Goal: Browse casually

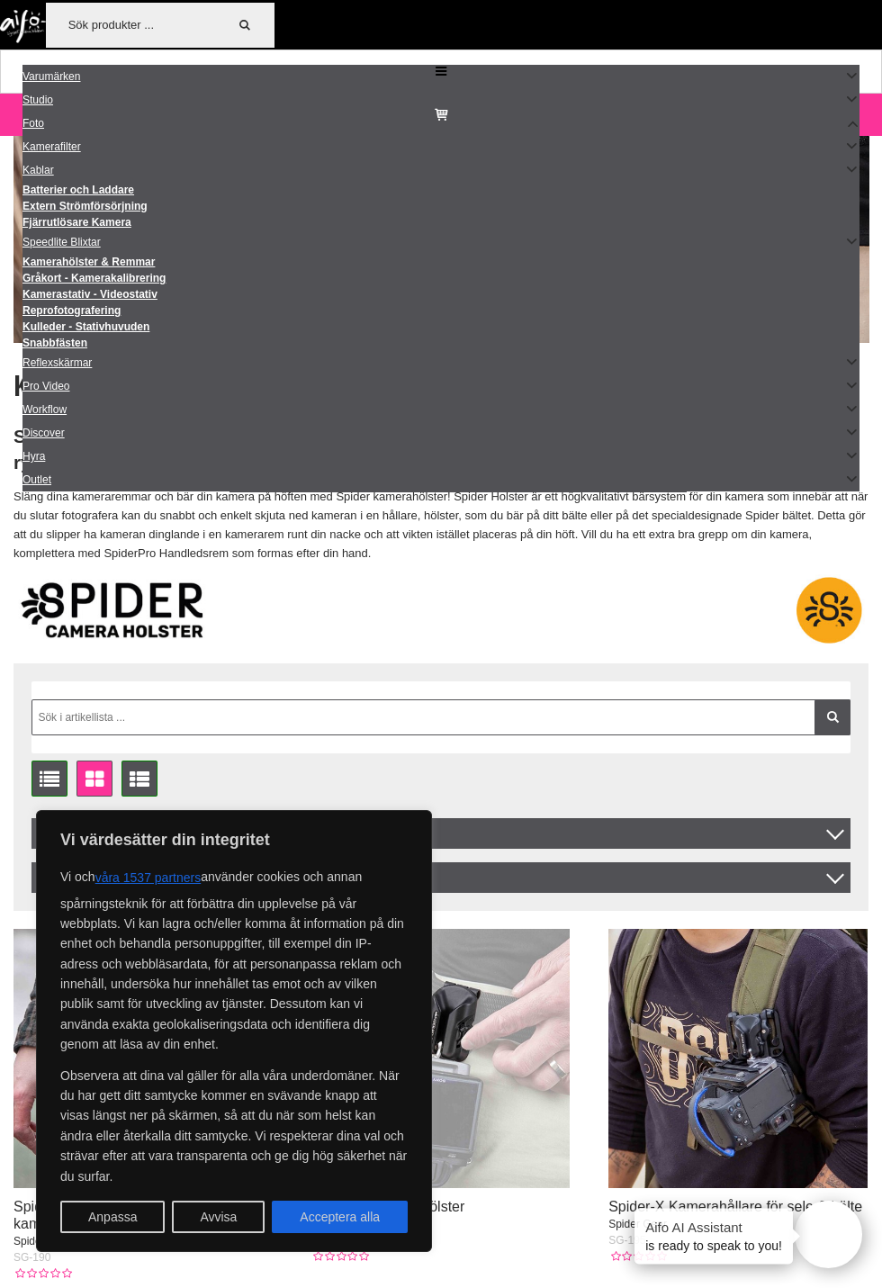
click at [358, 1223] on button "Acceptera alla" at bounding box center [340, 1217] width 136 height 32
checkbox input "true"
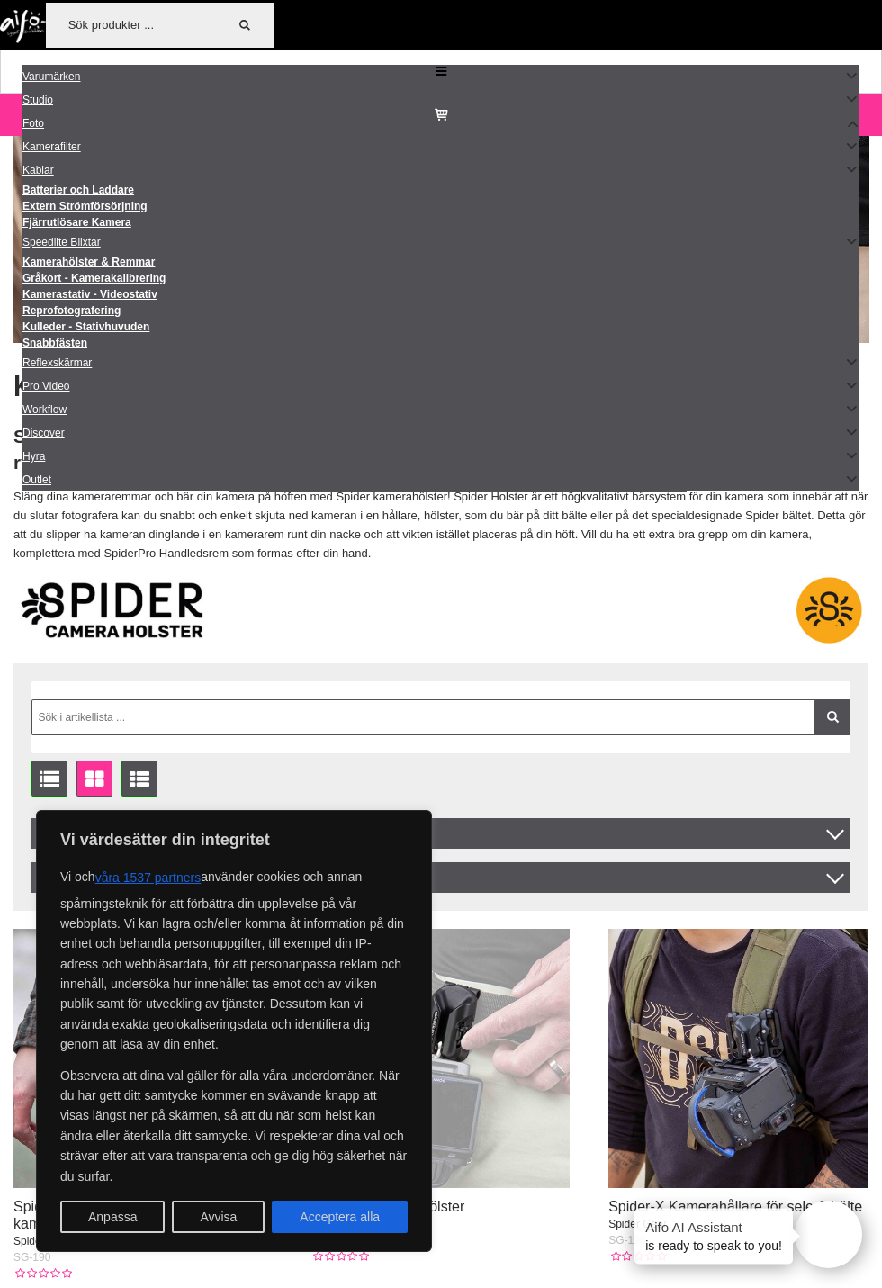
checkbox input "true"
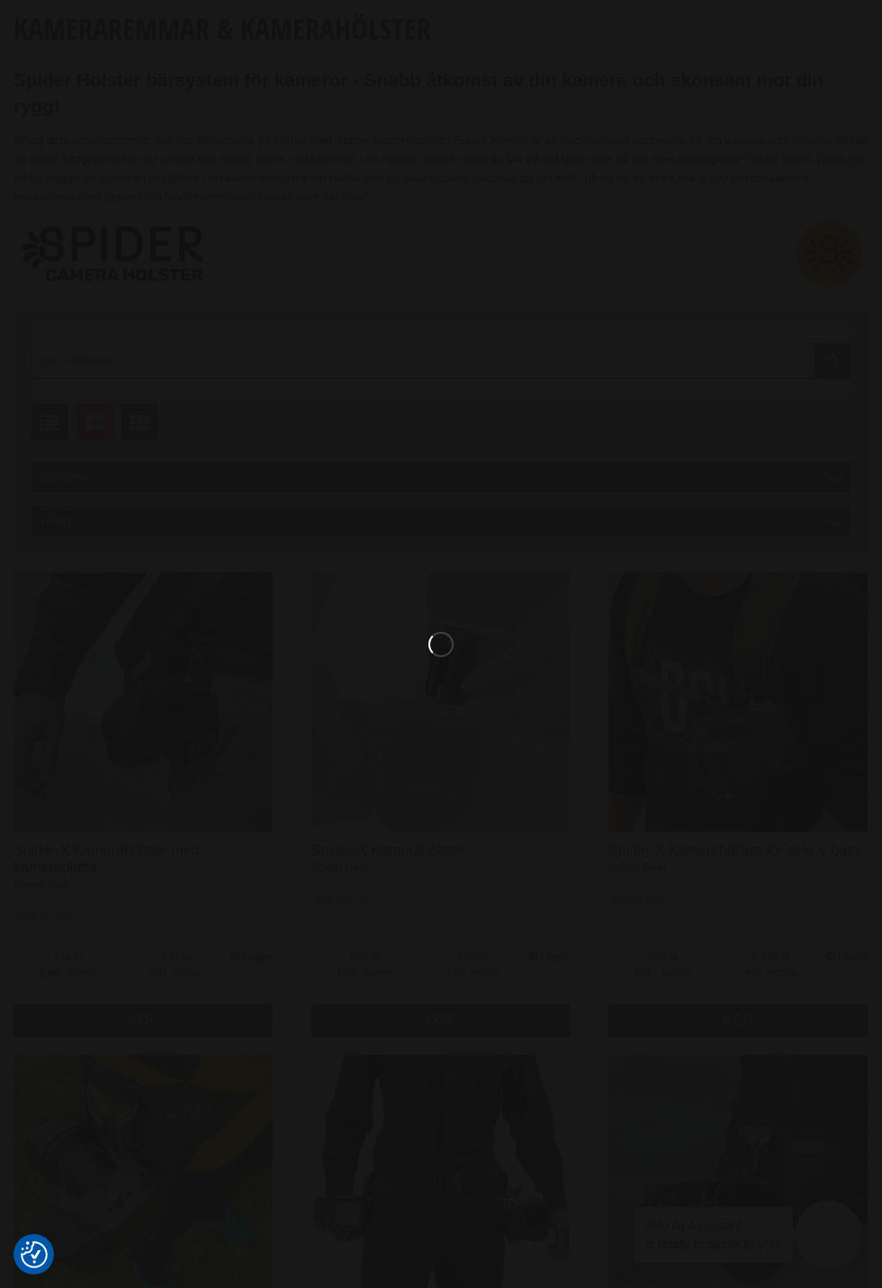
scroll to position [412, 0]
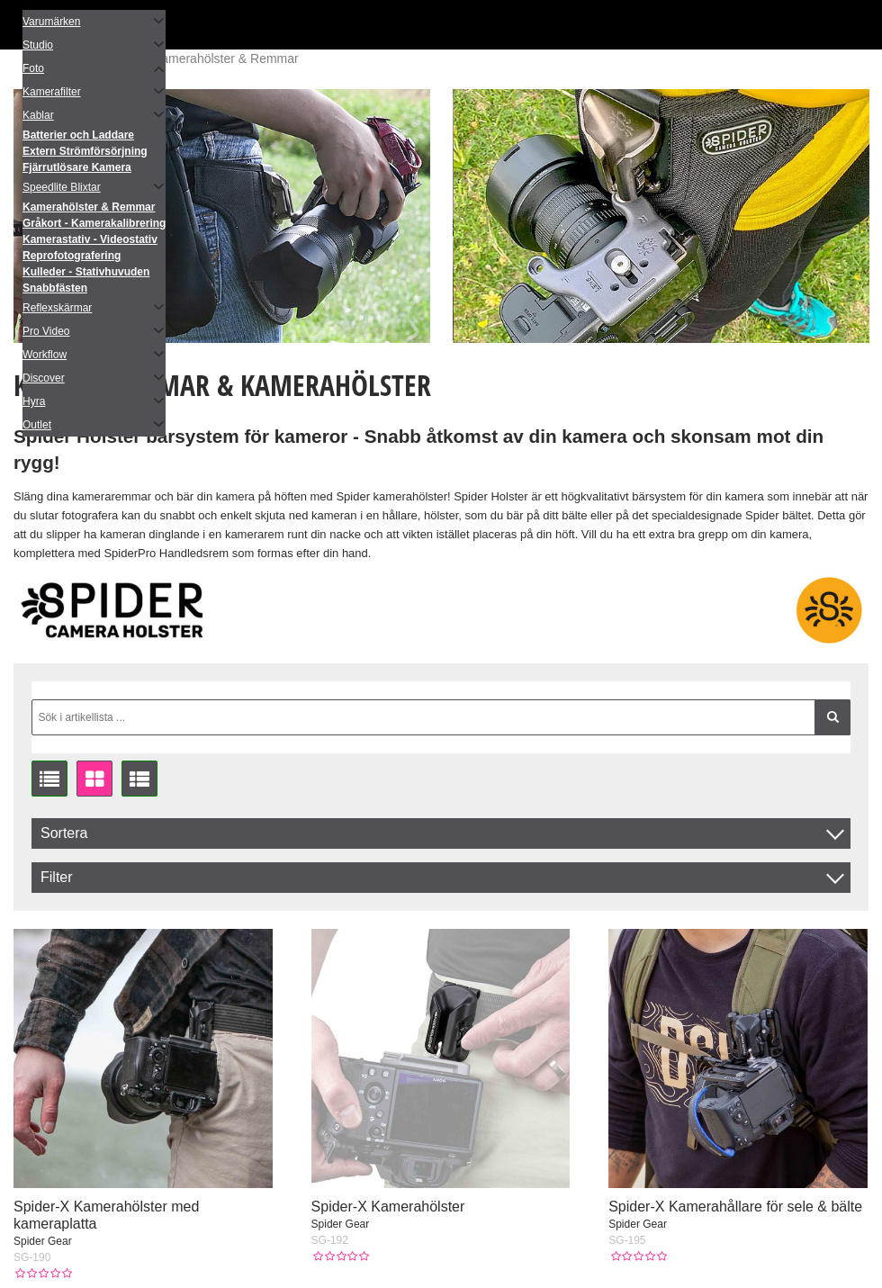
scroll to position [286, 0]
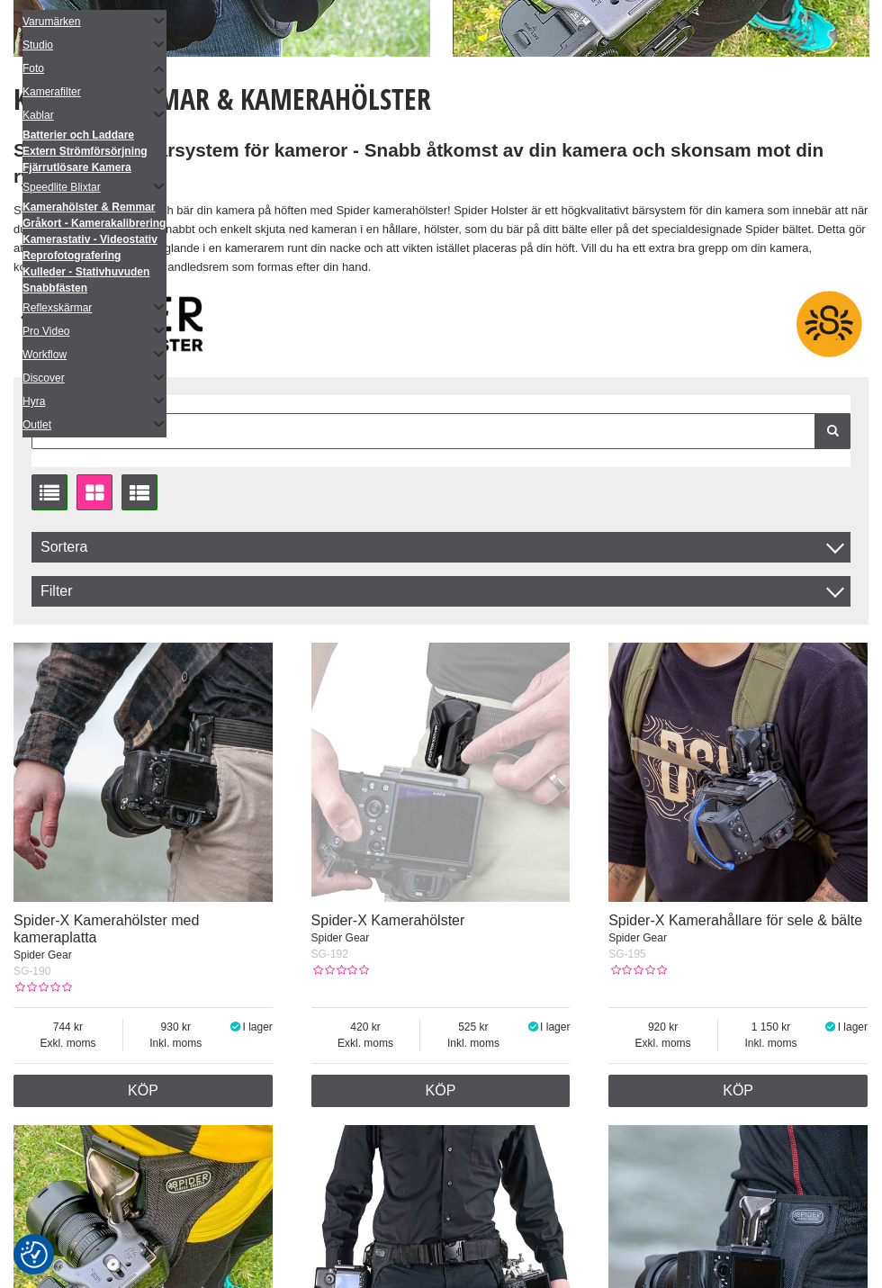
checkbox input "true"
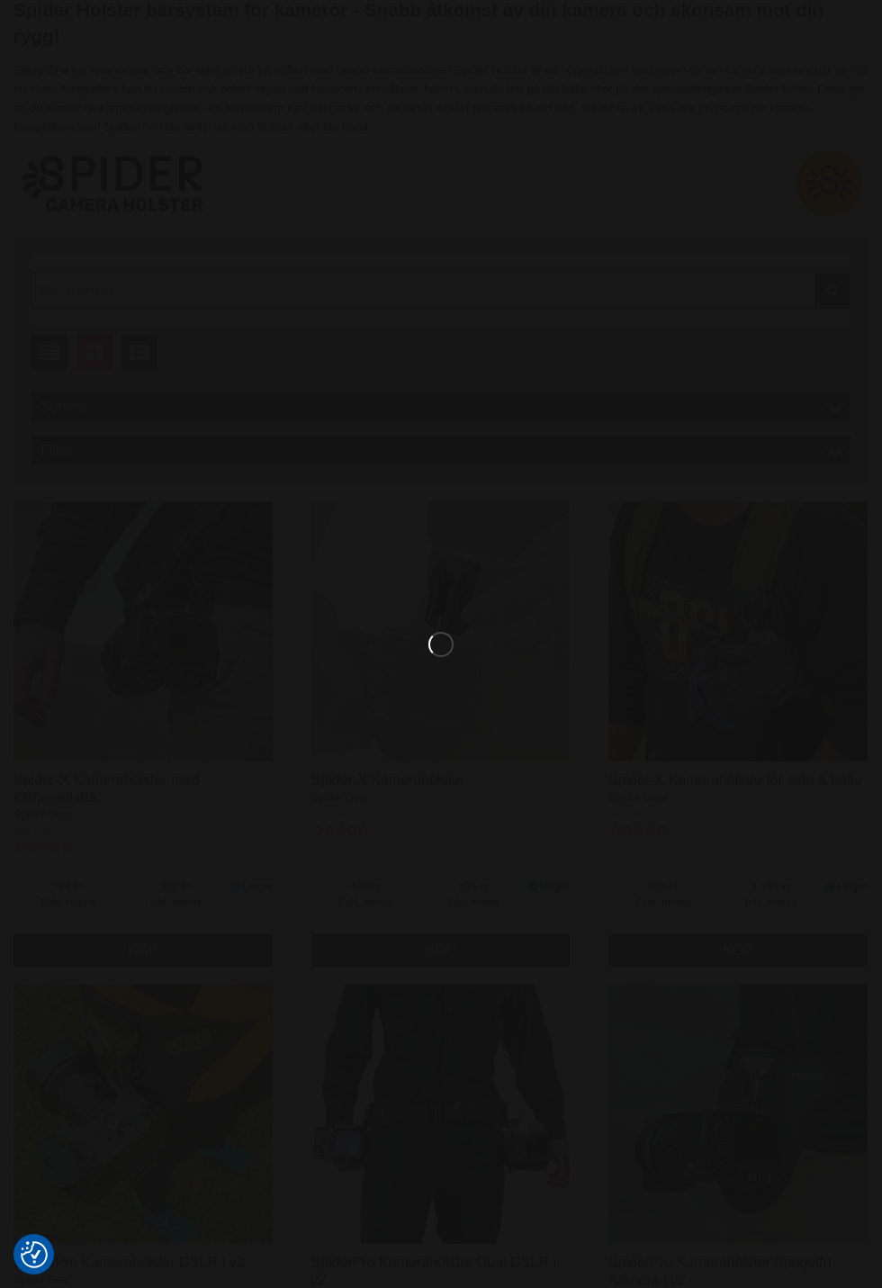
scroll to position [429, 0]
checkbox input "true"
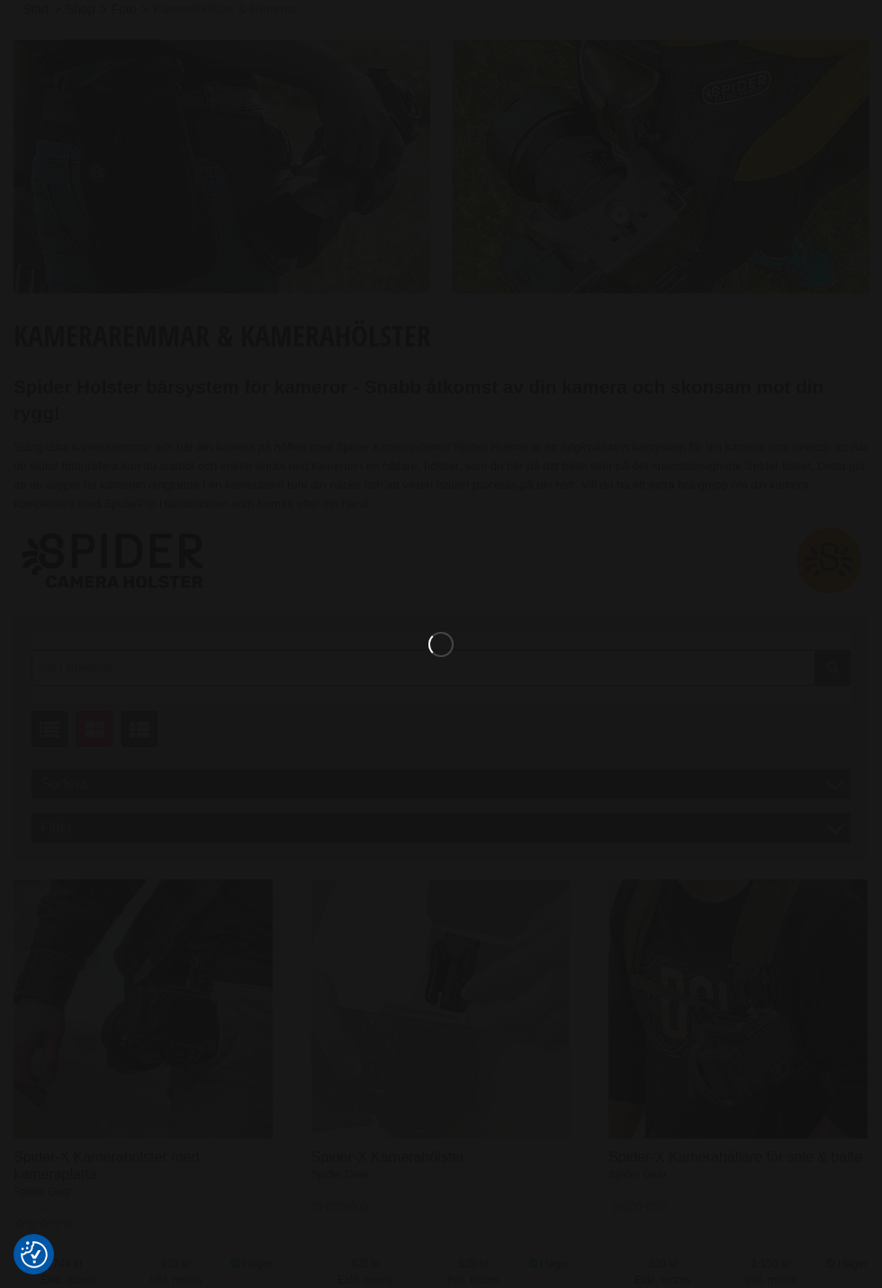
checkbox input "true"
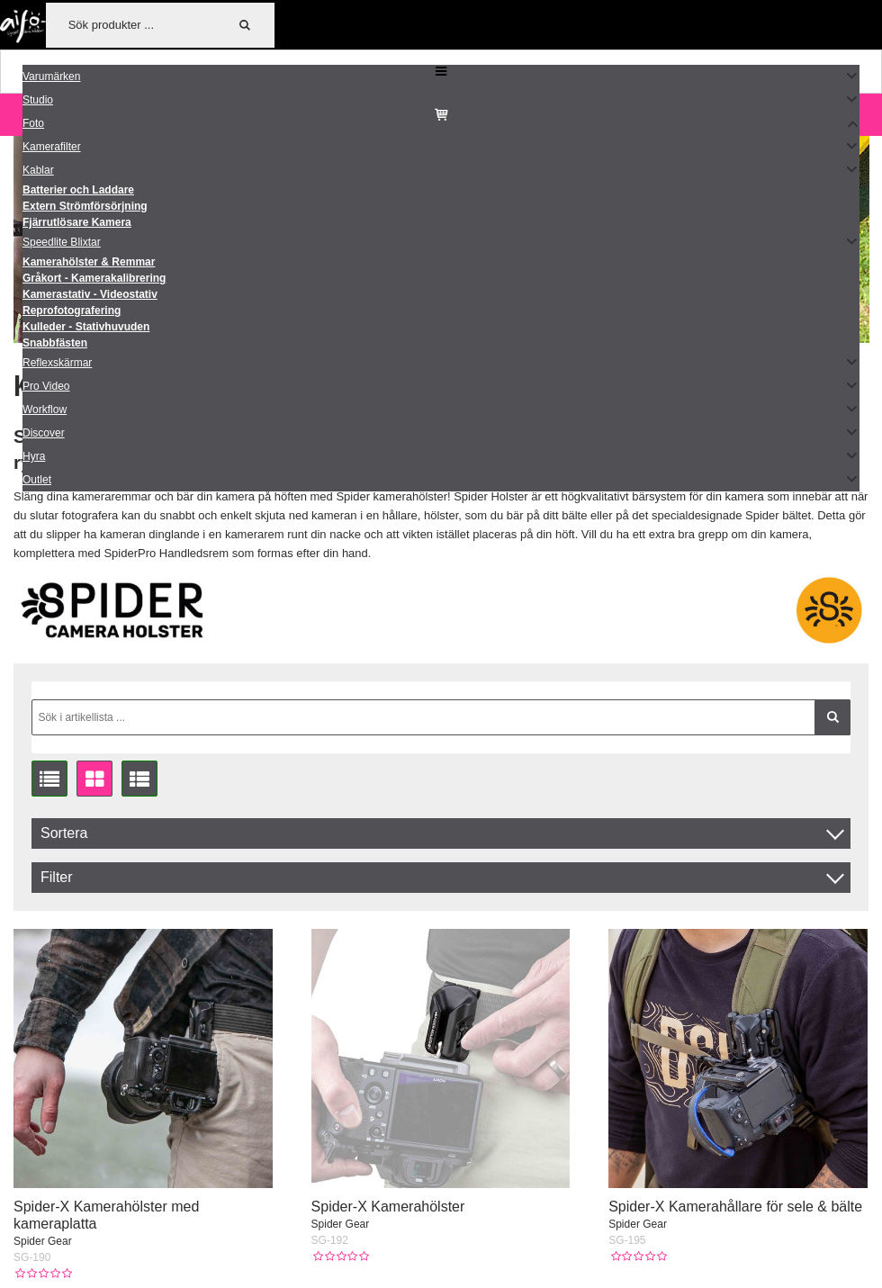
scroll to position [984, 0]
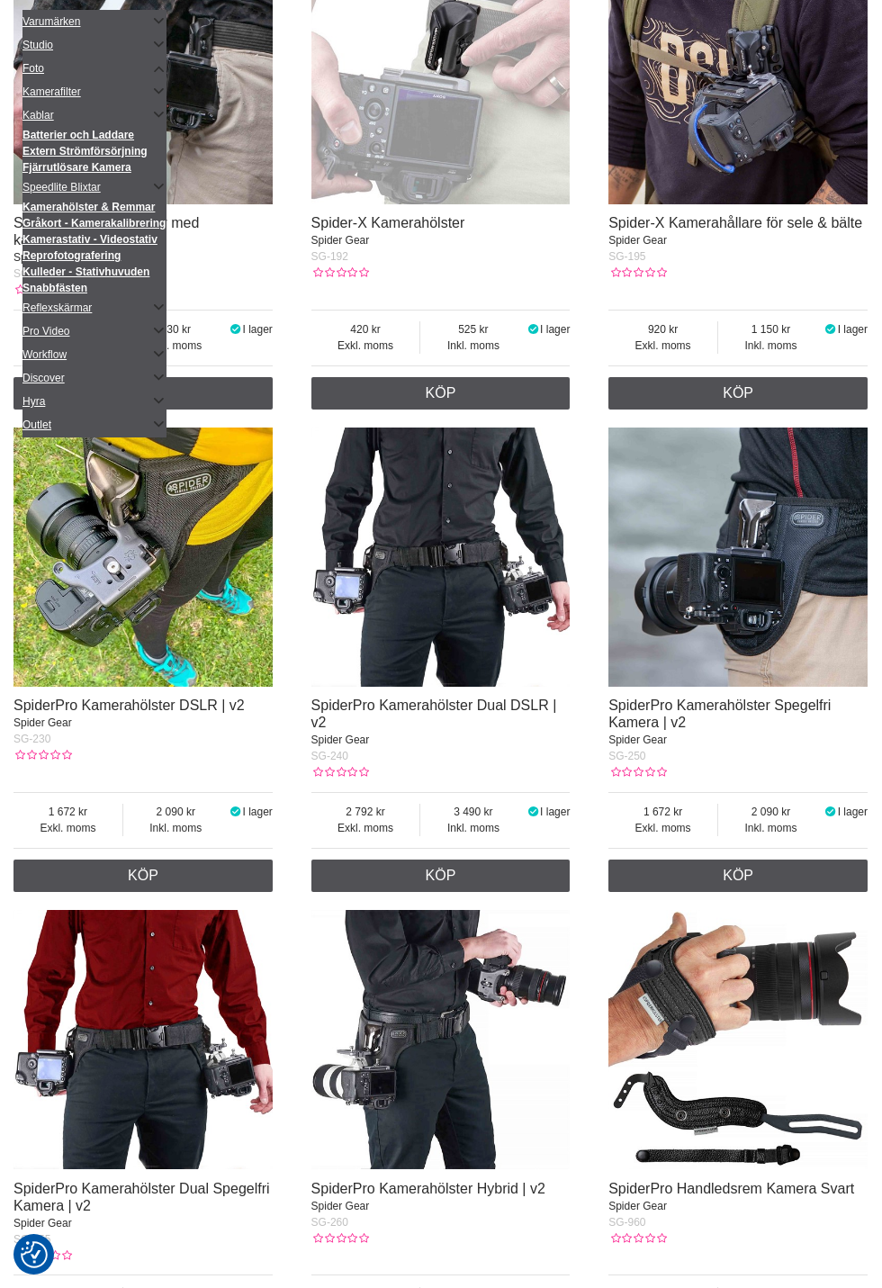
checkbox input "true"
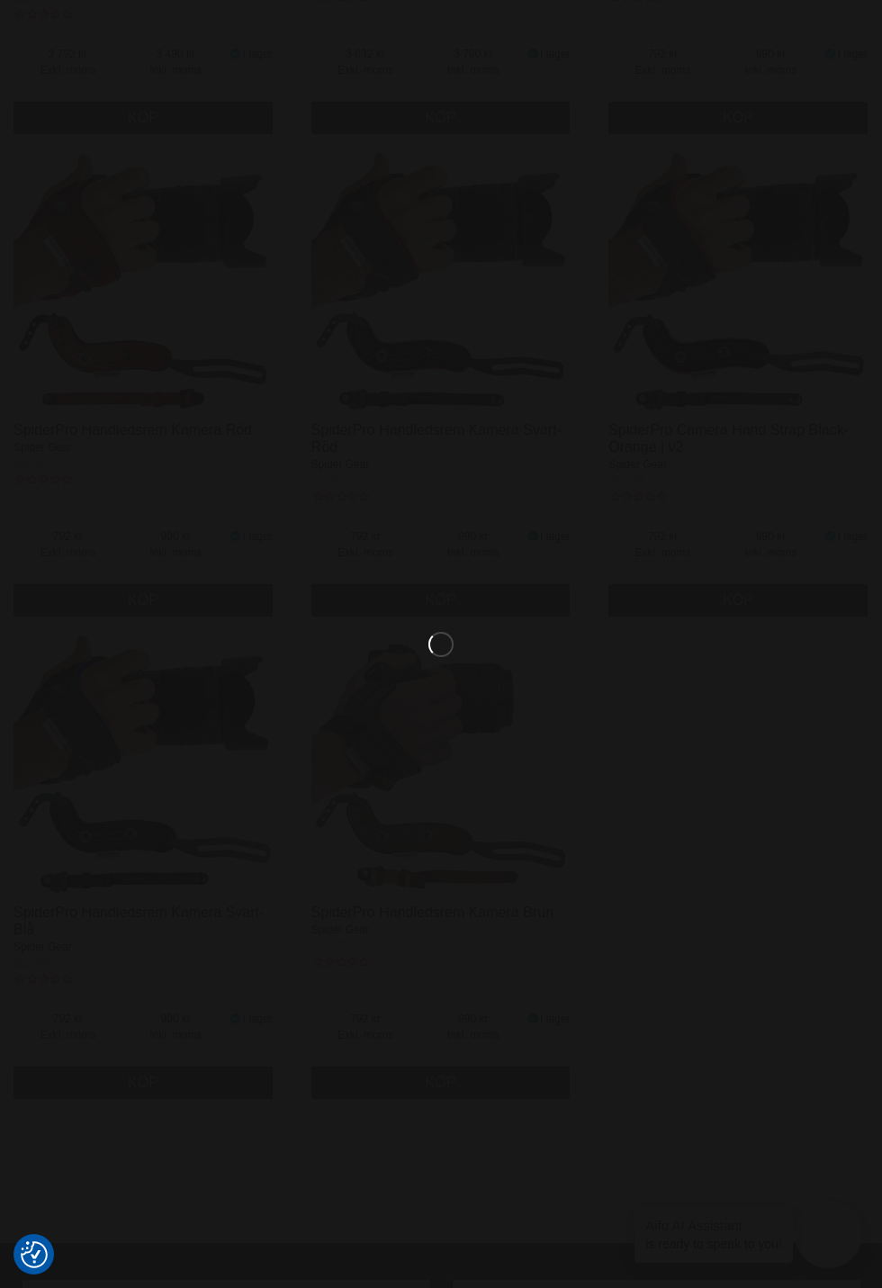
scroll to position [2162, 0]
